Goal: Information Seeking & Learning: Learn about a topic

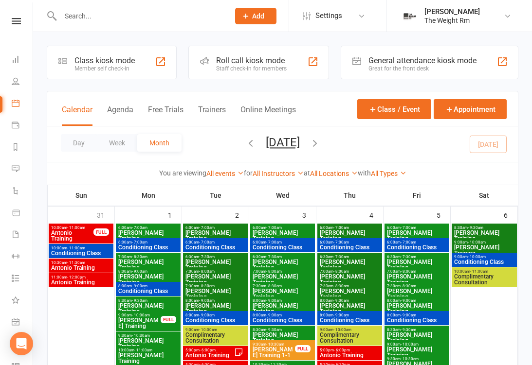
click at [118, 107] on button "Agenda" at bounding box center [120, 115] width 26 height 21
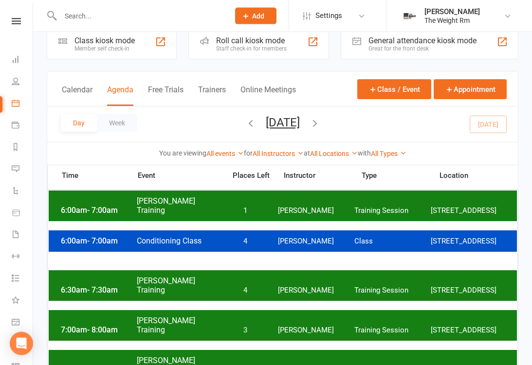
scroll to position [17, 0]
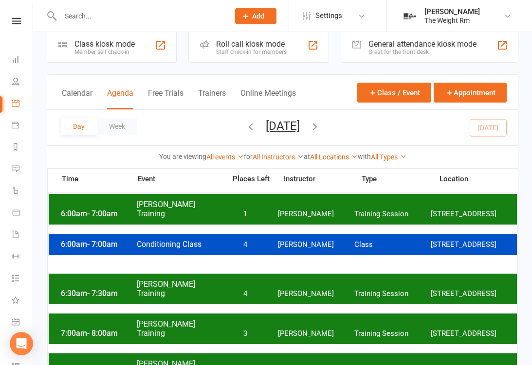
click at [300, 126] on button "Thursday, Sep 11, 2025" at bounding box center [283, 126] width 34 height 14
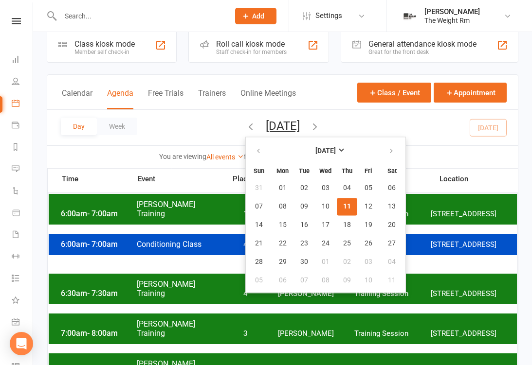
click at [343, 210] on span "11" at bounding box center [347, 207] width 8 height 8
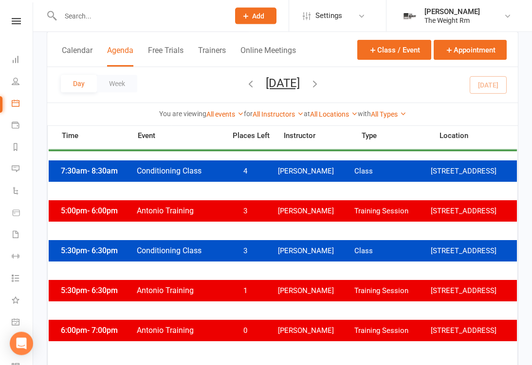
click at [369, 222] on div "5:00pm - 6:00pm Antonio Training 3 Antonio Reyes Training Session 2535 W 237th,…" at bounding box center [283, 210] width 468 height 21
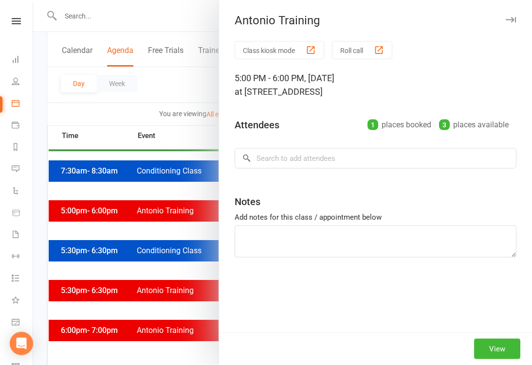
scroll to position [250, 0]
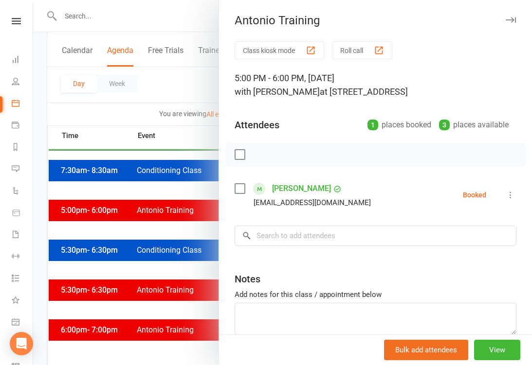
click at [507, 18] on icon "button" at bounding box center [510, 20] width 10 height 6
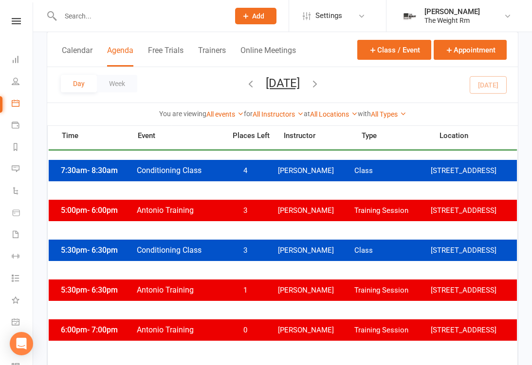
click at [330, 298] on div "5:30pm - 6:30pm Antonio Training 1 Antonio Reyes Training Session 2535 W 237th,…" at bounding box center [283, 290] width 468 height 21
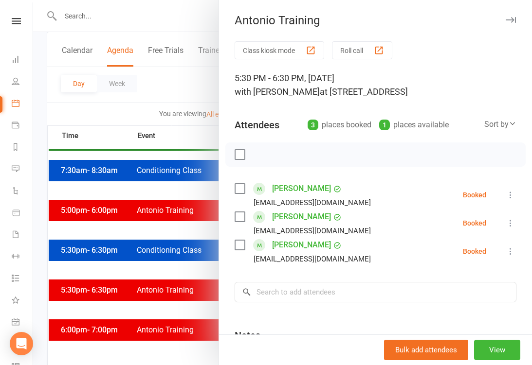
click at [509, 19] on icon "button" at bounding box center [510, 20] width 10 height 6
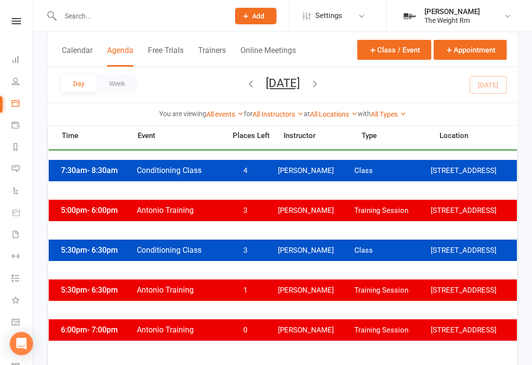
click at [288, 335] on span "[PERSON_NAME]" at bounding box center [316, 330] width 76 height 9
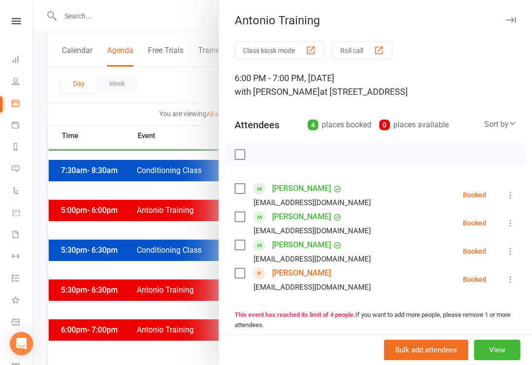
click at [507, 19] on icon "button" at bounding box center [510, 20] width 10 height 6
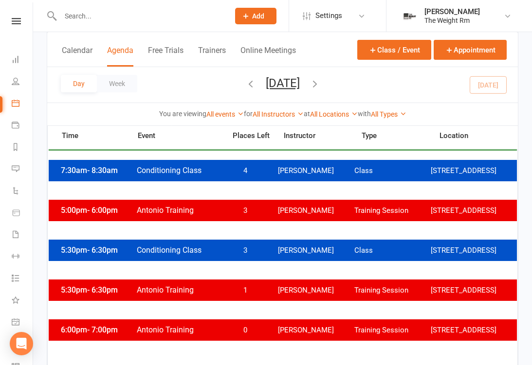
click at [361, 211] on div "5:00pm - 6:00pm Antonio Training 3 Antonio Reyes Training Session 2535 W 237th,…" at bounding box center [283, 210] width 468 height 21
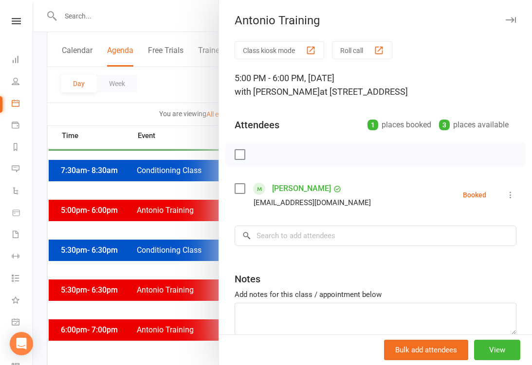
click at [512, 18] on icon "button" at bounding box center [510, 20] width 10 height 6
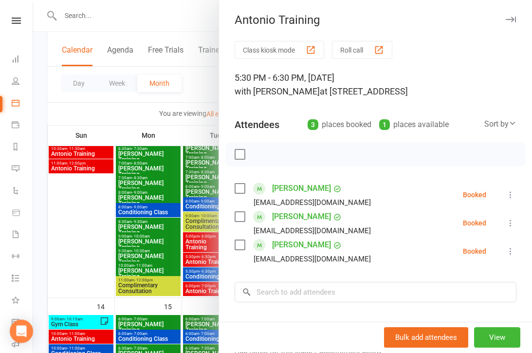
click at [14, 0] on react-component at bounding box center [111, 16] width 222 height 32
